Goal: Task Accomplishment & Management: Manage account settings

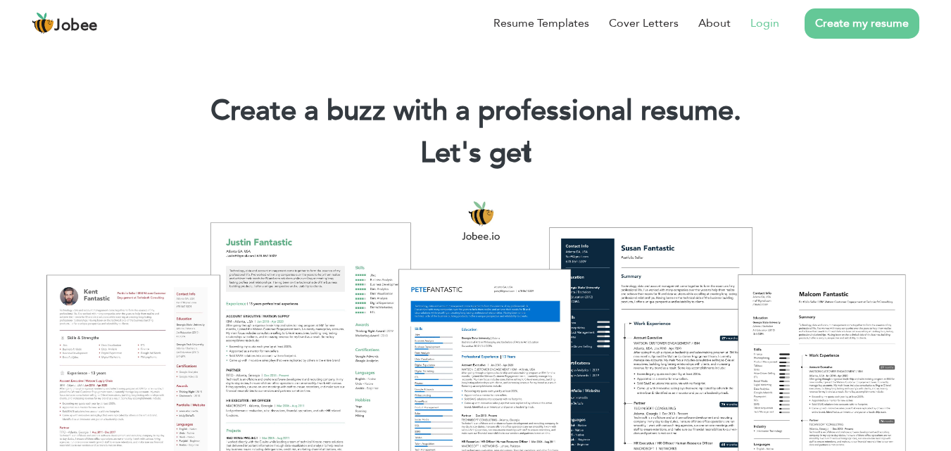
click at [779, 23] on link "Login" at bounding box center [764, 23] width 29 height 17
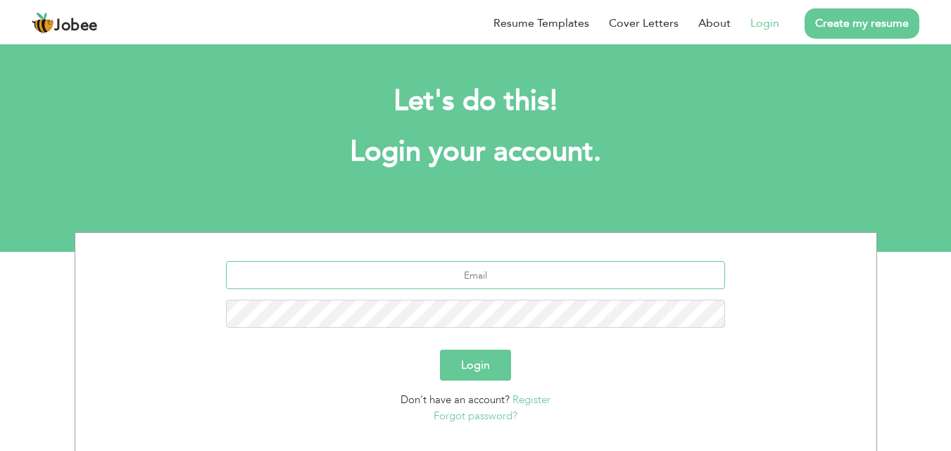
click at [482, 281] on input "text" at bounding box center [475, 275] width 499 height 28
type input "arshsajid"
